Goal: Find specific fact: Find specific fact

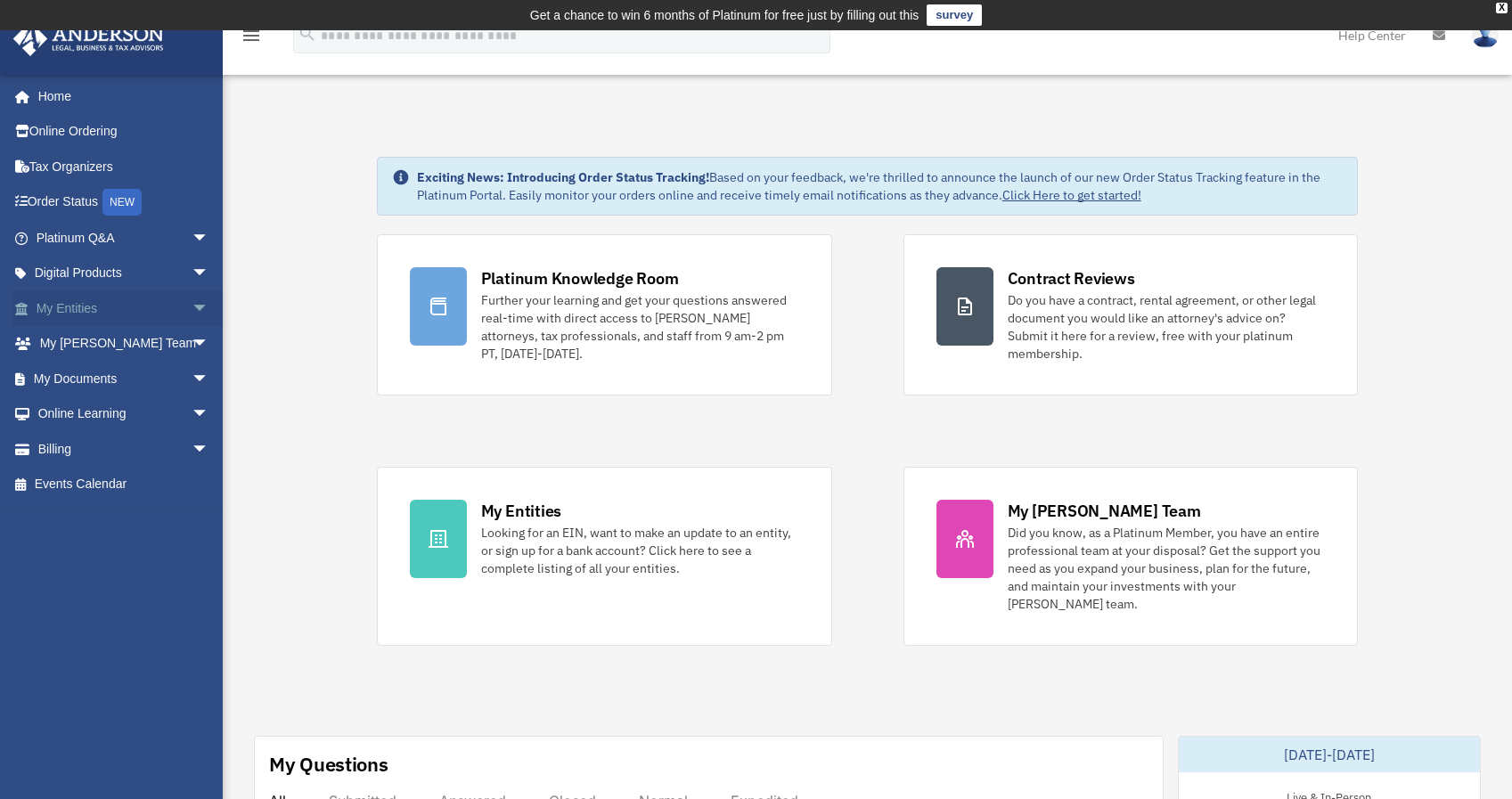
click at [83, 304] on link "My Entities arrow_drop_down" at bounding box center [123, 308] width 224 height 35
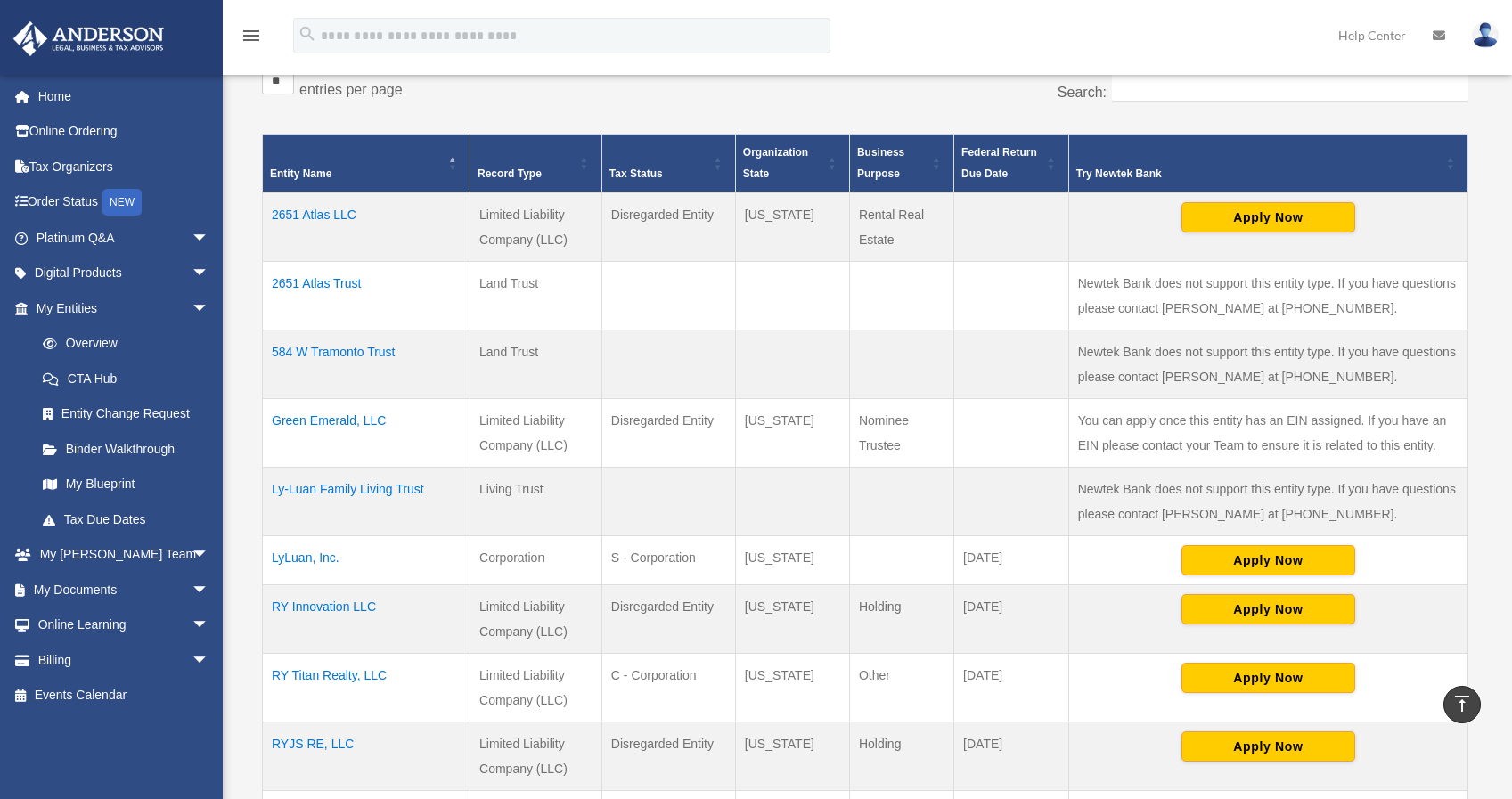
scroll to position [354, 0]
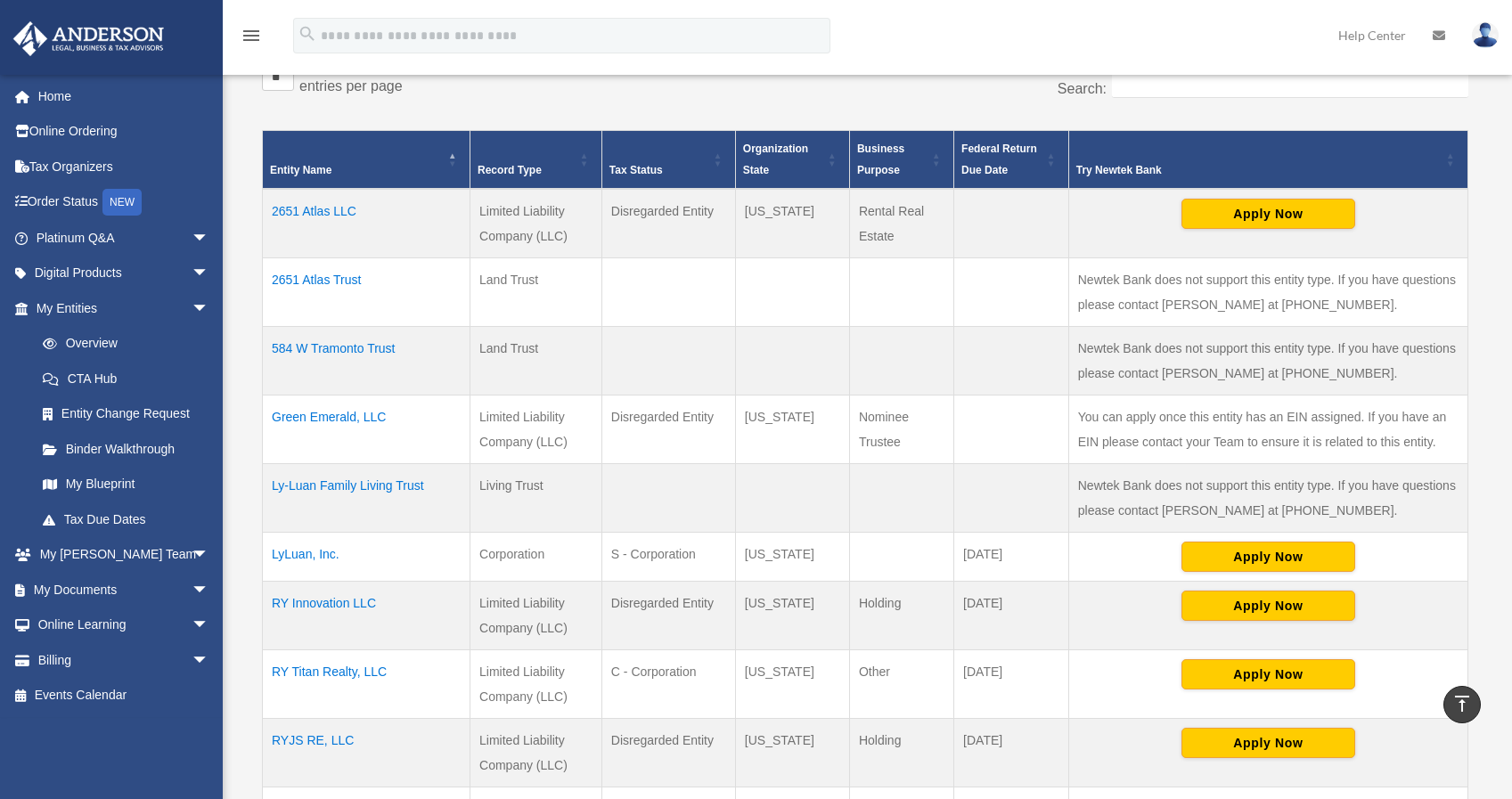
click at [336, 610] on td "RY Innovation LLC" at bounding box center [367, 615] width 208 height 69
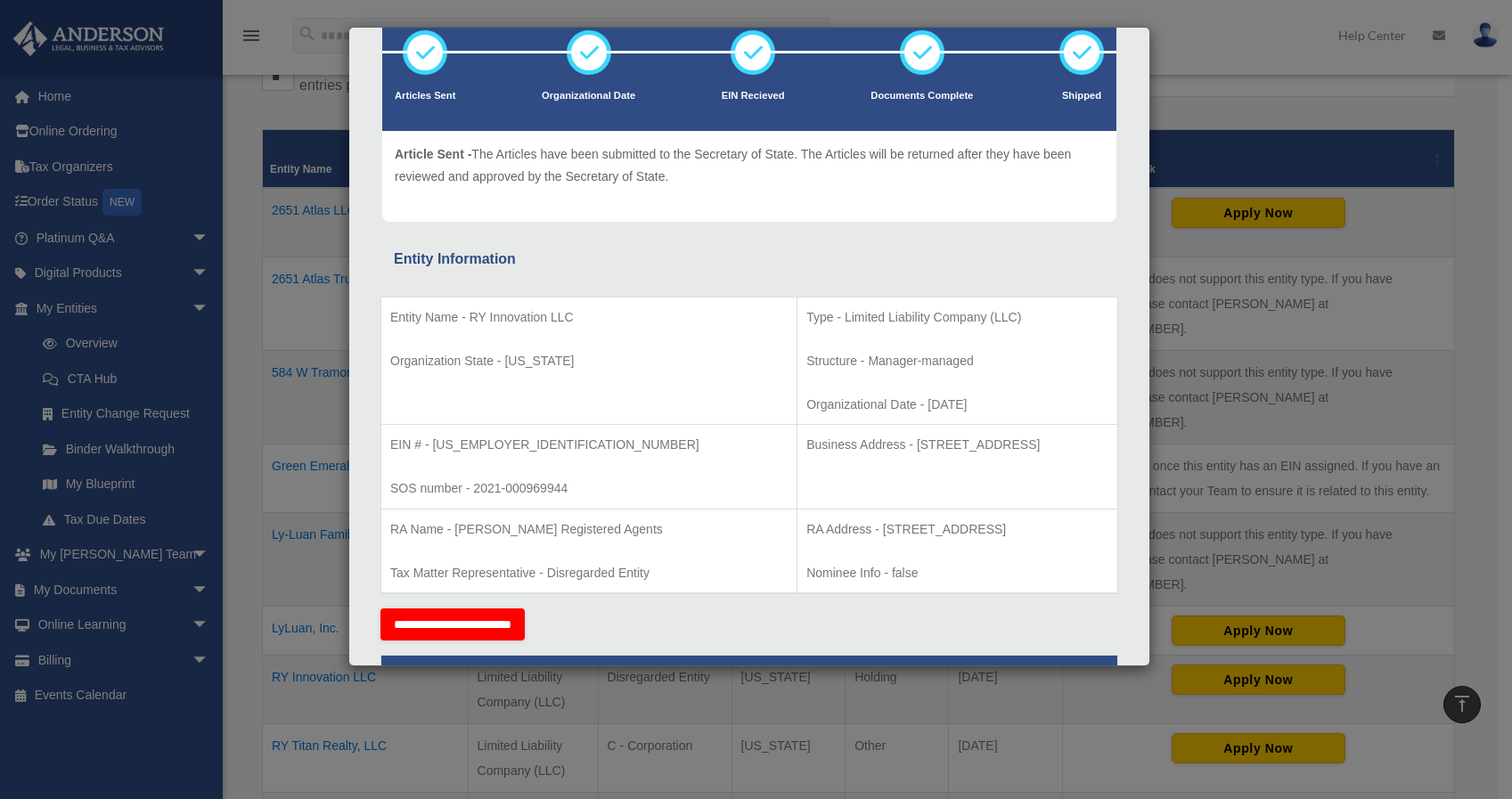
scroll to position [127, 0]
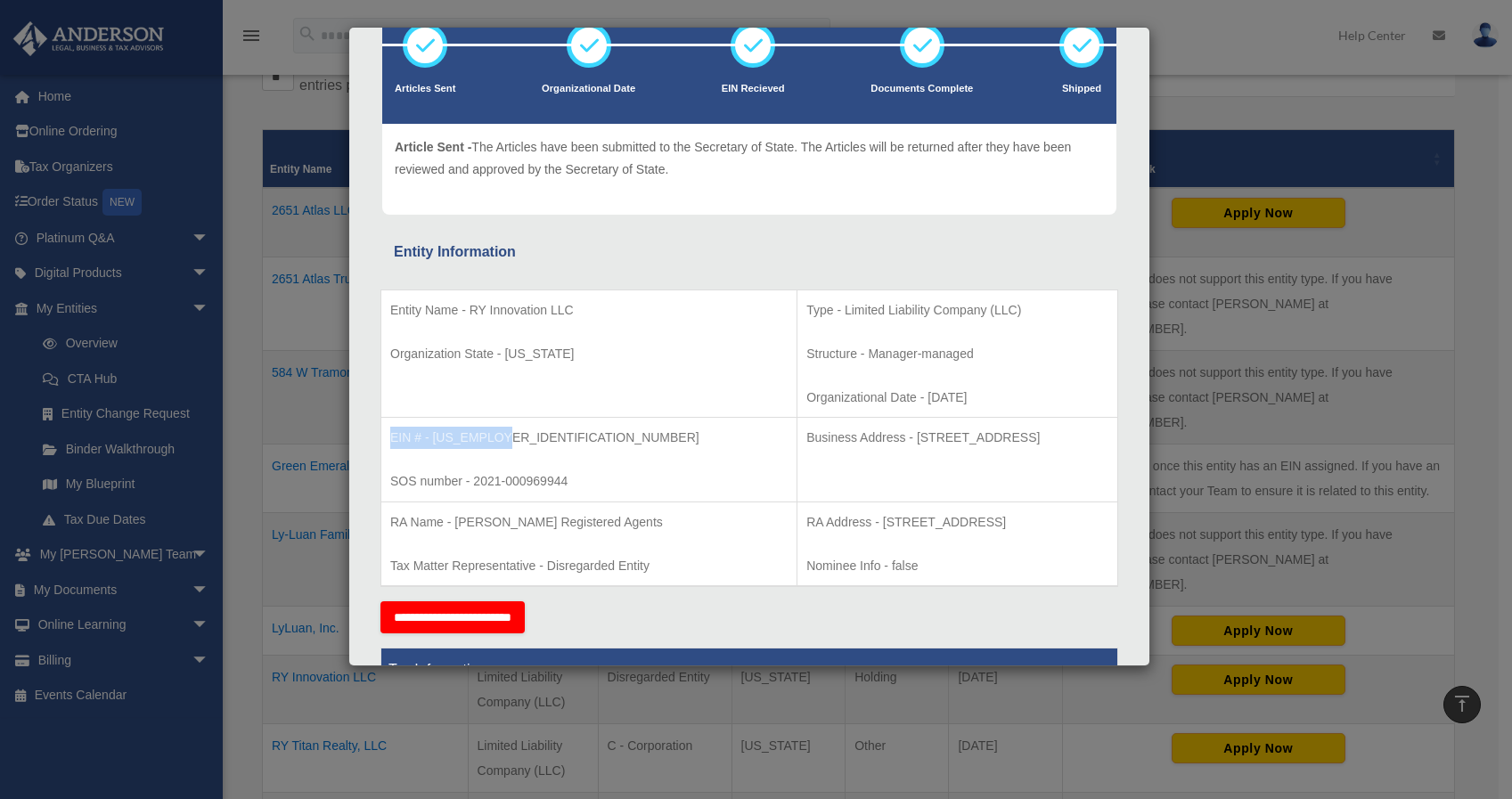
drag, startPoint x: 499, startPoint y: 437, endPoint x: 393, endPoint y: 440, distance: 106.0
click at [393, 440] on p "EIN # - 86-1221492" at bounding box center [588, 438] width 397 height 22
copy p "EIN # - 86-1221492"
